Goal: Check status: Check status

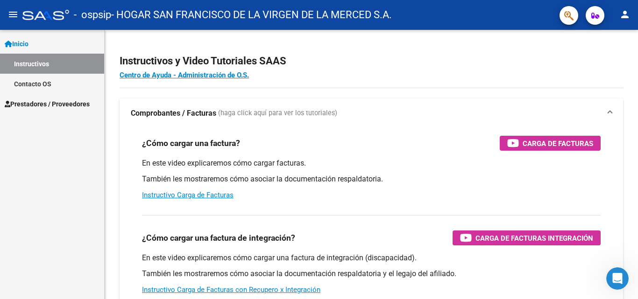
click at [45, 60] on link "Instructivos" at bounding box center [52, 64] width 104 height 20
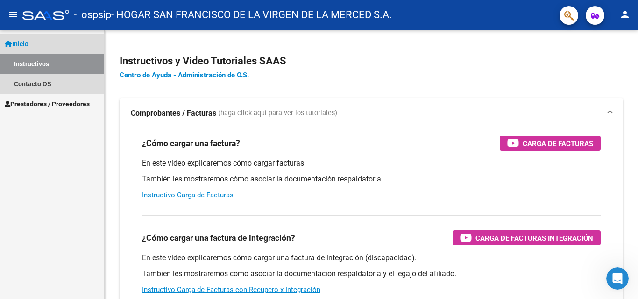
click at [43, 42] on link "Inicio" at bounding box center [52, 44] width 104 height 20
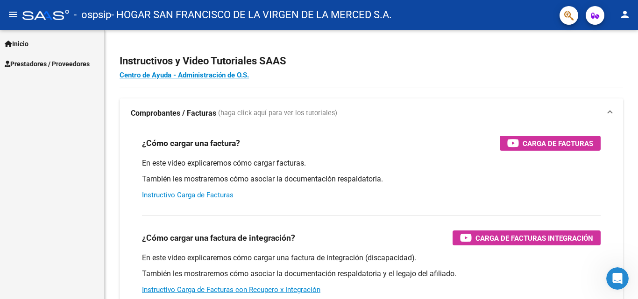
click at [43, 42] on link "Inicio" at bounding box center [52, 44] width 104 height 20
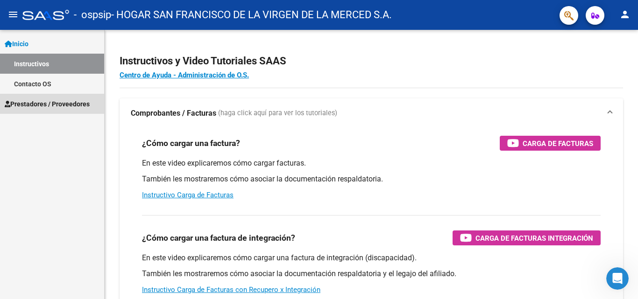
click at [45, 106] on span "Prestadores / Proveedores" at bounding box center [47, 104] width 85 height 10
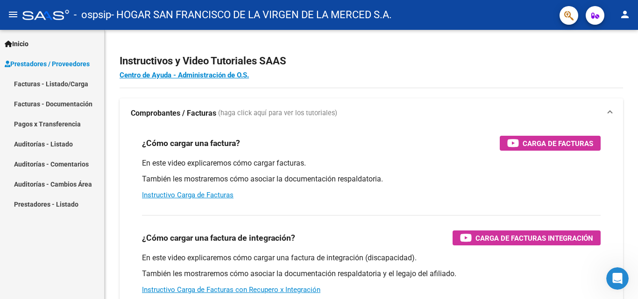
click at [57, 125] on link "Pagos x Transferencia" at bounding box center [52, 124] width 104 height 20
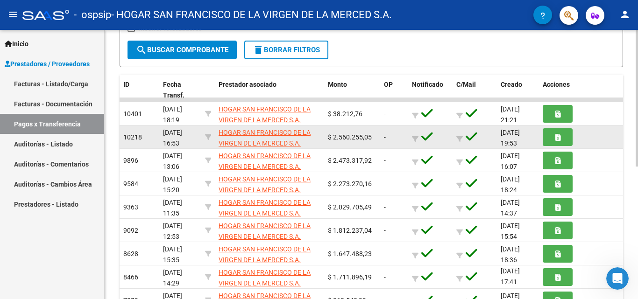
scroll to position [120, 0]
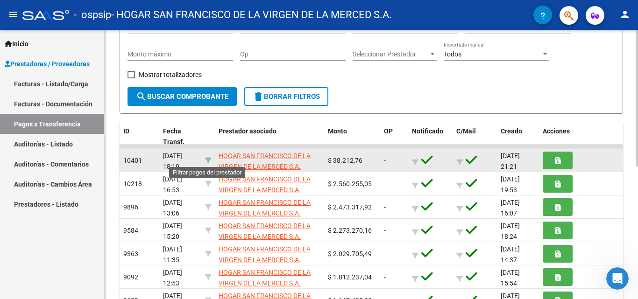
click at [207, 158] on icon at bounding box center [208, 160] width 7 height 7
type input "30714517607"
click at [413, 162] on icon at bounding box center [415, 162] width 7 height 7
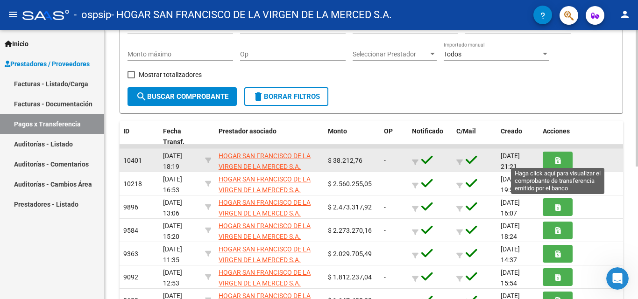
click at [562, 159] on button "button" at bounding box center [558, 160] width 30 height 17
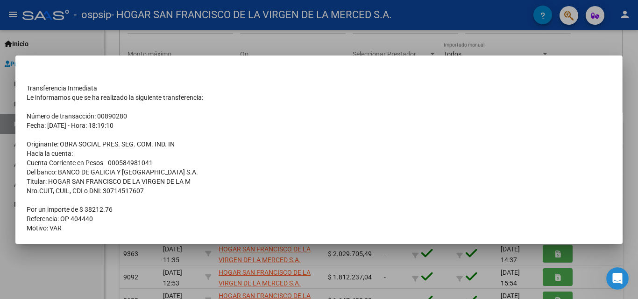
click at [220, 43] on div at bounding box center [319, 149] width 638 height 299
